Goal: Task Accomplishment & Management: Manage account settings

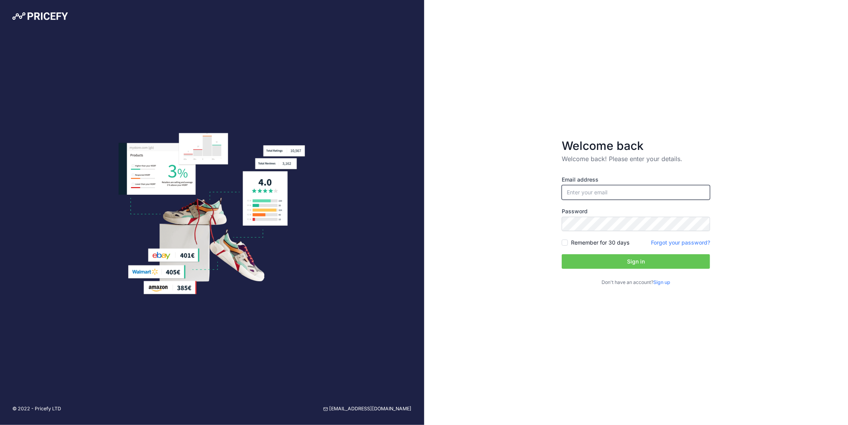
click at [646, 198] on input "email" at bounding box center [636, 192] width 148 height 15
click at [652, 190] on input "email" at bounding box center [636, 192] width 148 height 15
type input "[PERSON_NAME][EMAIL_ADDRESS][PERSON_NAME][DOMAIN_NAME]"
click at [628, 260] on button "Sign in" at bounding box center [636, 261] width 148 height 15
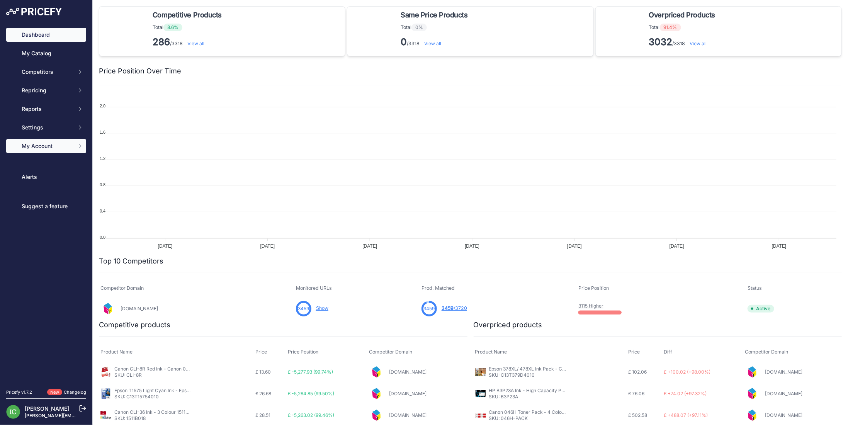
click at [58, 146] on span "My Account" at bounding box center [47, 146] width 51 height 8
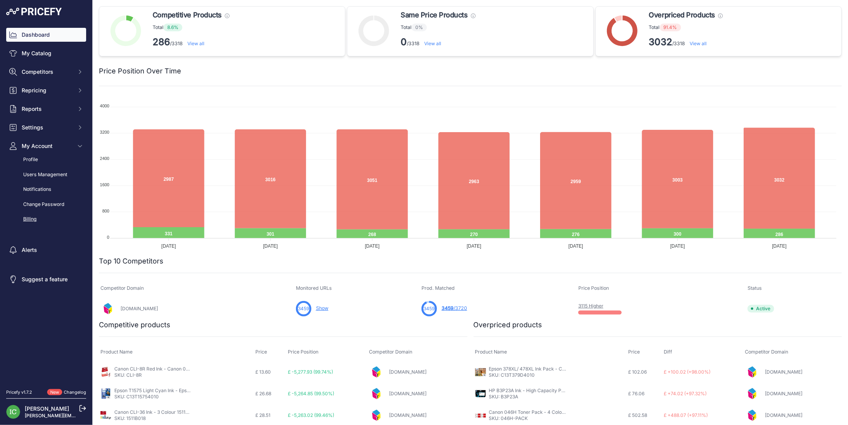
click at [36, 217] on link "Billing" at bounding box center [46, 220] width 80 height 14
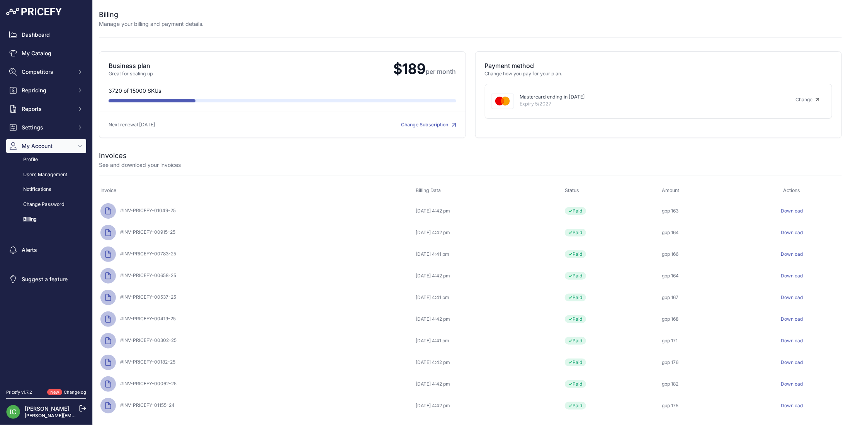
click at [798, 212] on link "Download" at bounding box center [792, 211] width 22 height 6
